Goal: Task Accomplishment & Management: Manage account settings

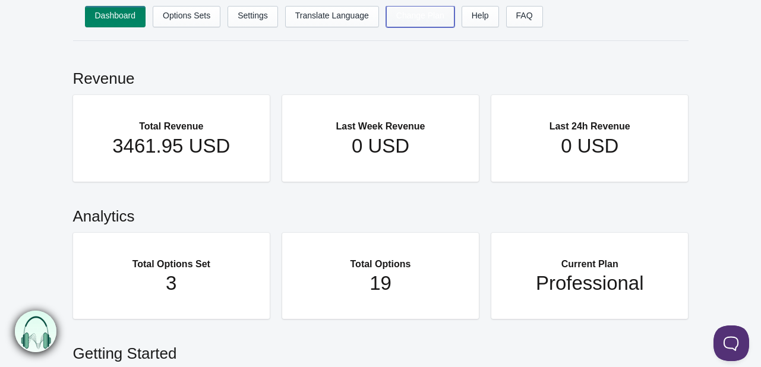
click at [390, 20] on link "Change Plan" at bounding box center [420, 16] width 68 height 21
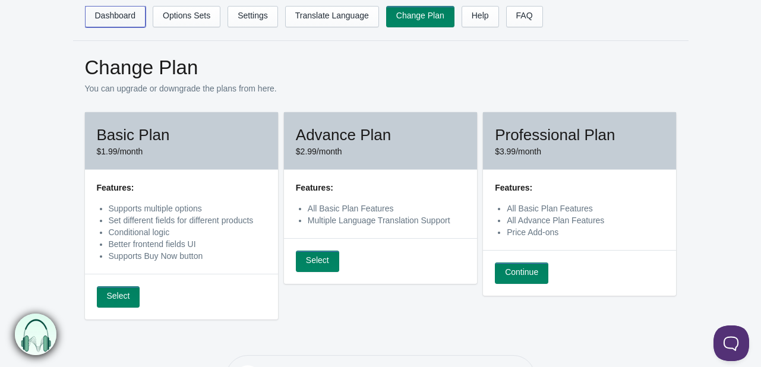
click at [124, 22] on link "Dashboard" at bounding box center [115, 16] width 61 height 21
